Goal: Task Accomplishment & Management: Use online tool/utility

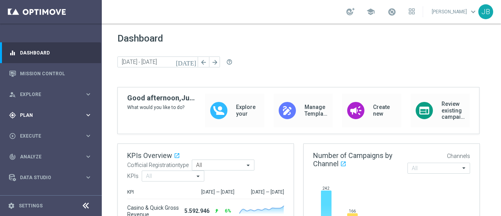
click at [49, 121] on div "gps_fixed Plan keyboard_arrow_right" at bounding box center [50, 114] width 101 height 21
click at [35, 165] on link "Streams" at bounding box center [50, 166] width 61 height 6
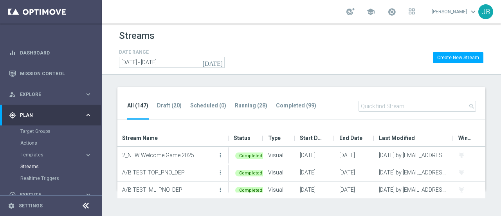
click at [379, 106] on input "text" at bounding box center [416, 106] width 117 height 11
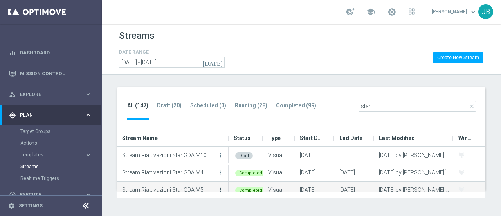
type input "star"
click at [220, 188] on icon "more_vert" at bounding box center [220, 189] width 6 height 6
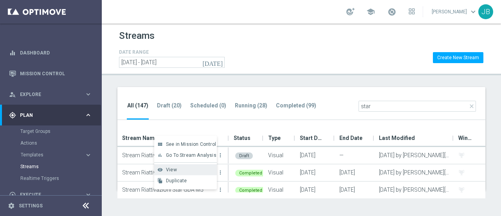
click at [182, 169] on div "View" at bounding box center [189, 169] width 47 height 5
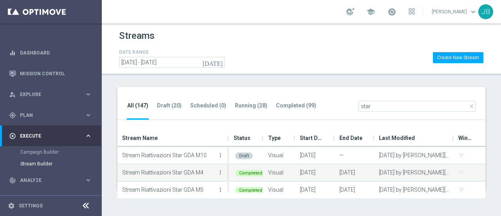
scroll to position [5, 0]
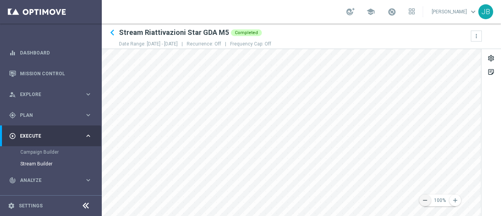
click at [428, 202] on icon "remove" at bounding box center [424, 199] width 7 height 7
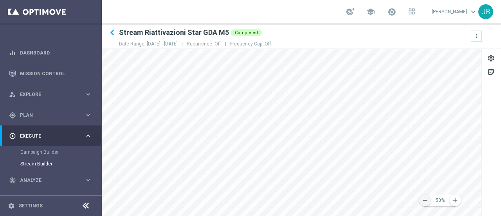
click at [428, 202] on icon "remove" at bounding box center [424, 199] width 7 height 7
click at [37, 120] on div "gps_fixed Plan keyboard_arrow_right" at bounding box center [50, 114] width 101 height 21
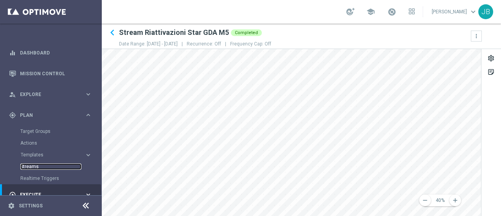
click at [33, 167] on link "Streams" at bounding box center [50, 166] width 61 height 6
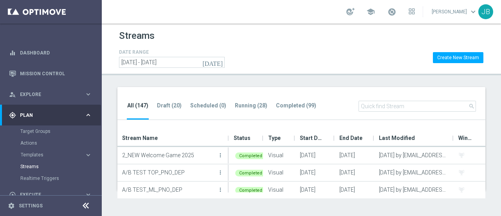
click at [377, 104] on input "text" at bounding box center [416, 106] width 117 height 11
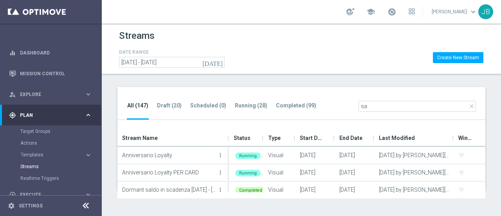
click at [375, 103] on input "sa" at bounding box center [416, 106] width 117 height 11
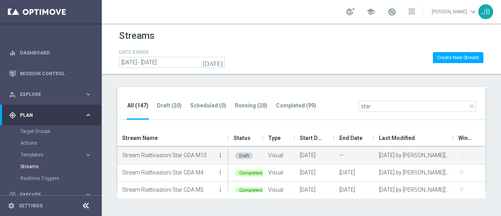
type input "star"
click at [221, 154] on icon "more_vert" at bounding box center [220, 155] width 6 height 6
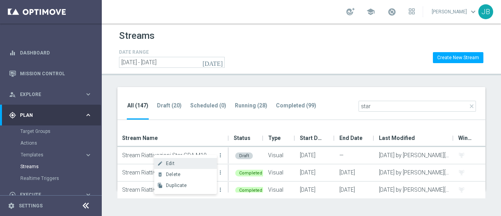
click at [180, 163] on div "Edit" at bounding box center [189, 162] width 47 height 5
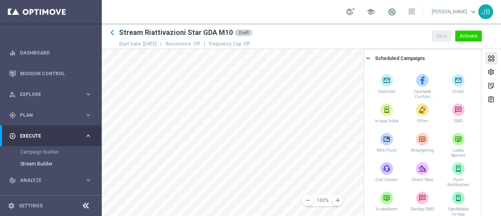
click at [493, 55] on div at bounding box center [491, 59] width 9 height 11
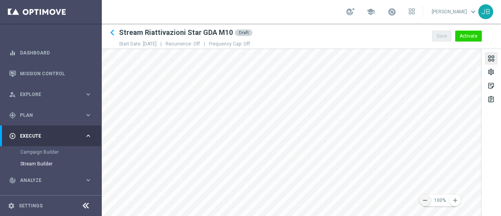
click at [428, 198] on icon "remove" at bounding box center [424, 199] width 7 height 7
click at [429, 200] on button "remove" at bounding box center [425, 200] width 12 height 12
click at [428, 200] on button "remove" at bounding box center [425, 200] width 12 height 12
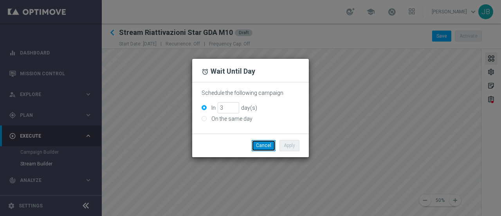
click at [264, 146] on button "Cancel" at bounding box center [264, 145] width 24 height 11
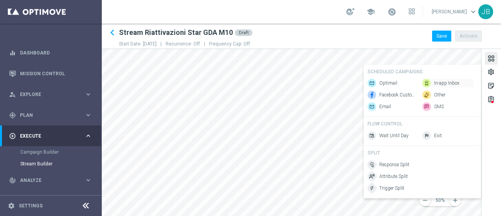
click at [437, 80] on span "In-app Inbox" at bounding box center [446, 83] width 25 height 7
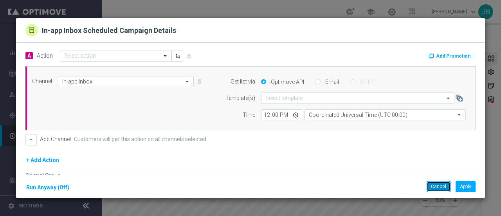
click at [434, 187] on button "Cancel" at bounding box center [439, 186] width 24 height 11
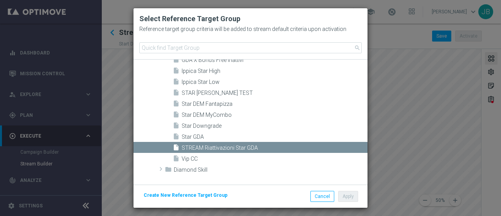
scroll to position [170, 0]
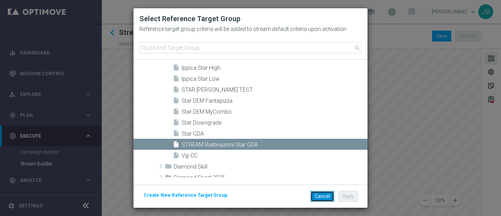
click at [322, 200] on button "Cancel" at bounding box center [322, 196] width 24 height 11
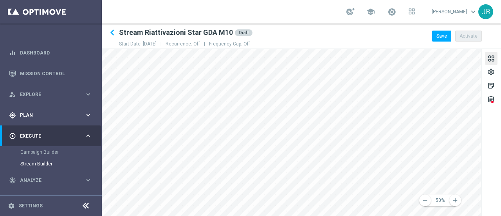
click at [85, 119] on div "gps_fixed Plan keyboard_arrow_right" at bounding box center [50, 114] width 101 height 21
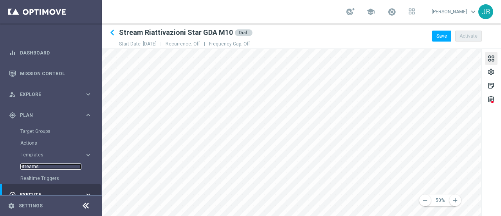
click at [35, 166] on link "Streams" at bounding box center [50, 166] width 61 height 6
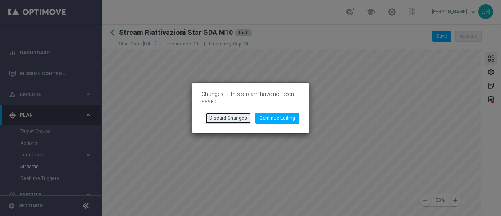
click at [232, 118] on button "Discard Changes" at bounding box center [228, 117] width 46 height 11
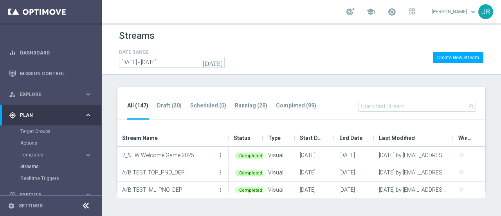
click at [108, 176] on div "All (147) Draft (20) Scheduled (0) Running (28) Completed (99) search Drag here…" at bounding box center [301, 138] width 399 height 103
